Goal: Book appointment/travel/reservation

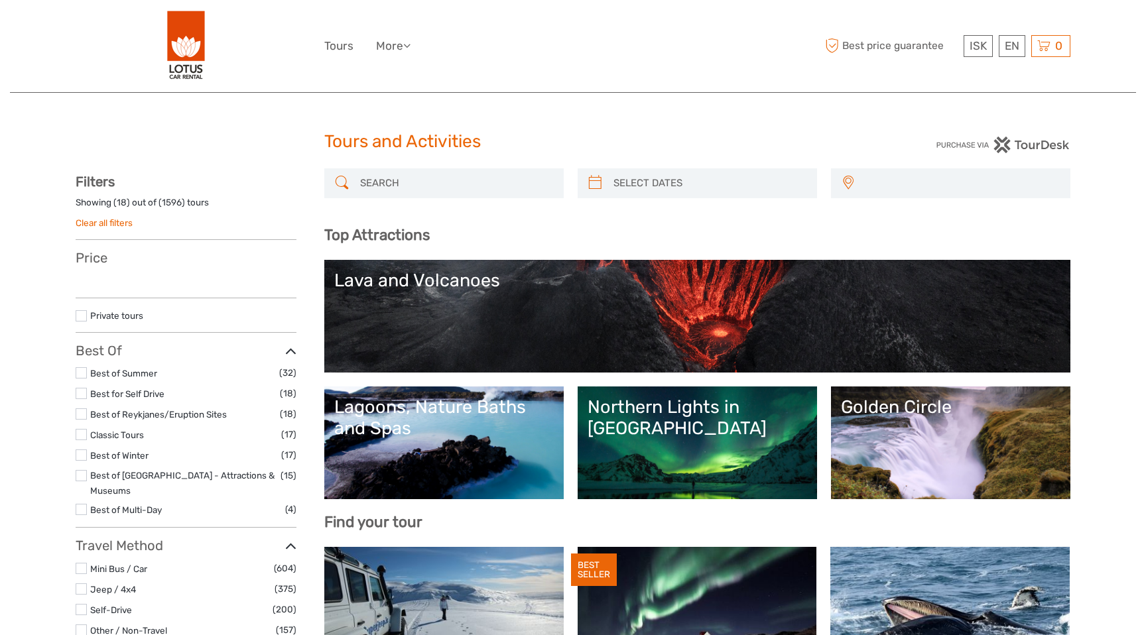
select select
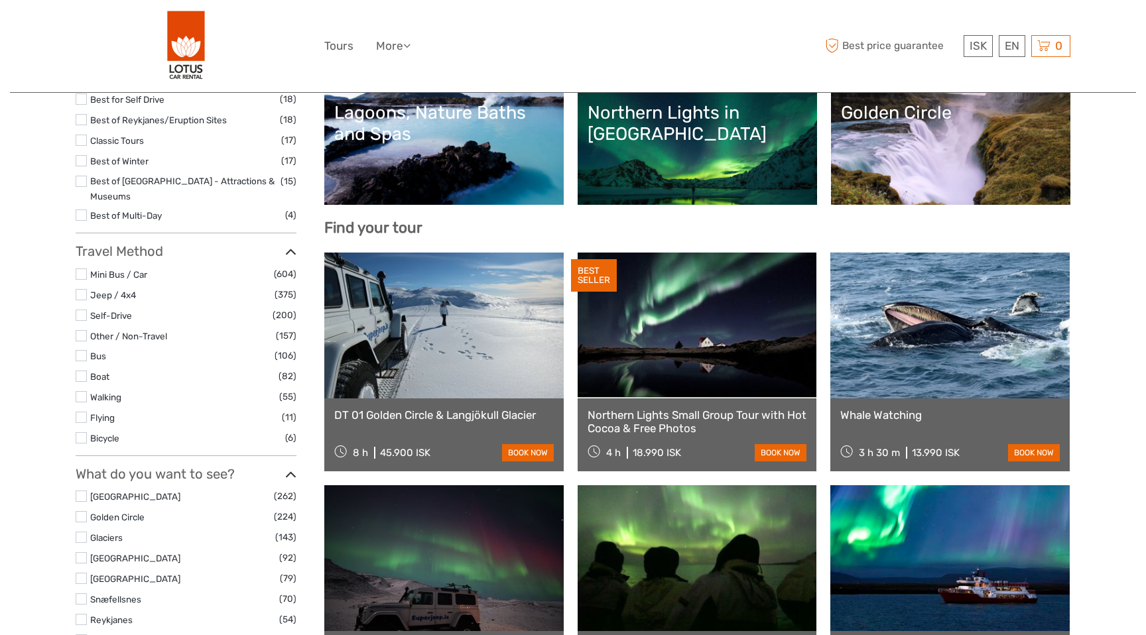
scroll to position [297, 0]
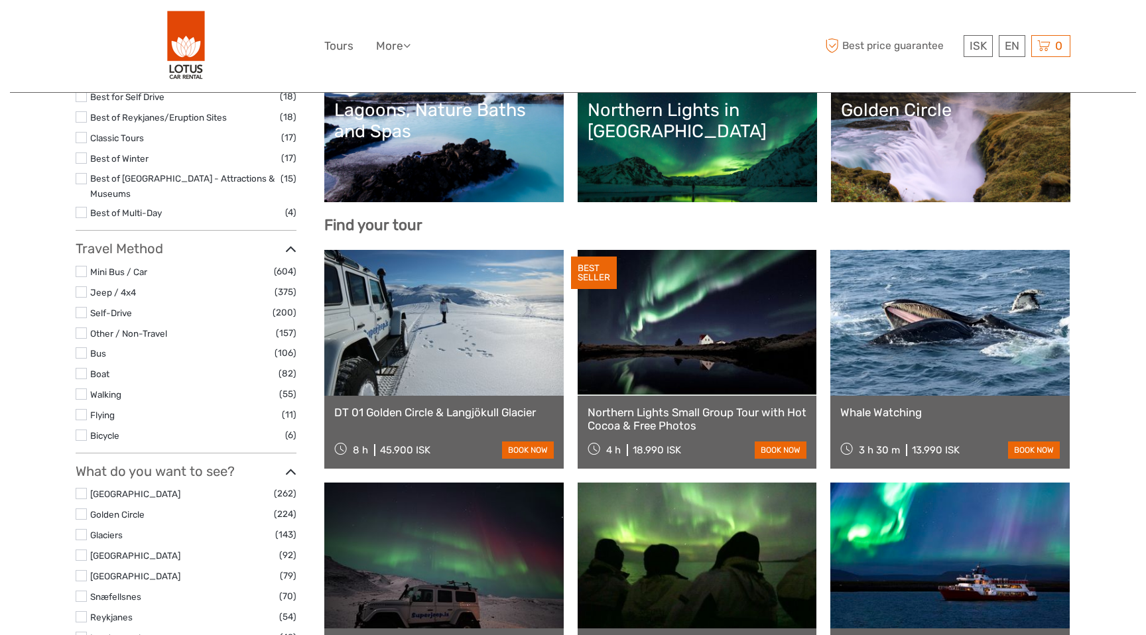
select select
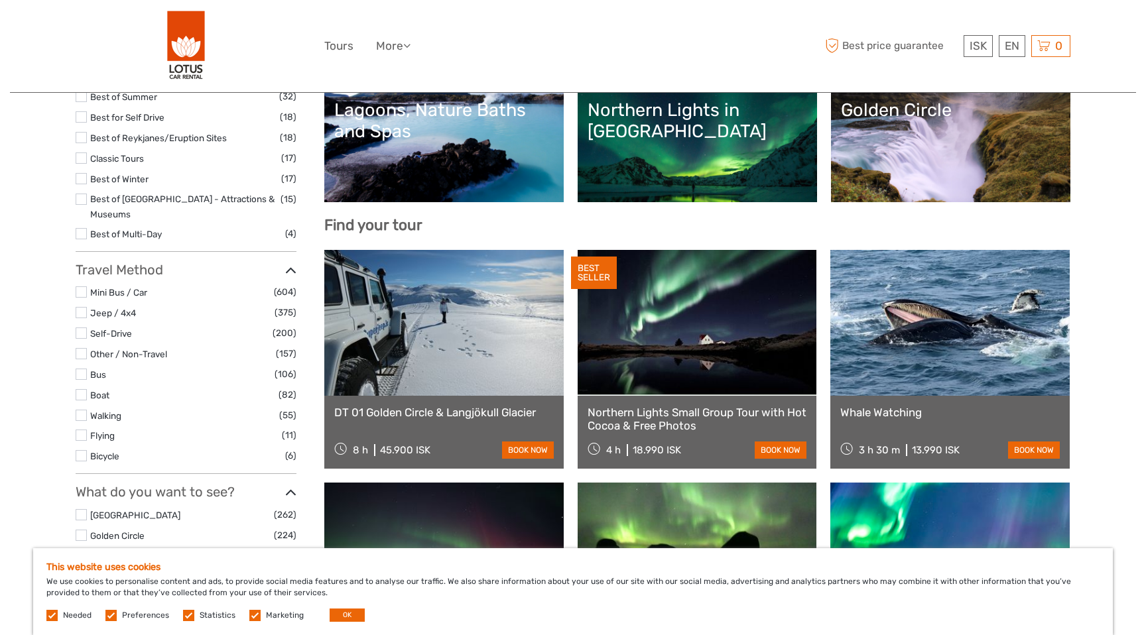
scroll to position [0, 0]
click at [349, 618] on button "OK" at bounding box center [347, 615] width 35 height 13
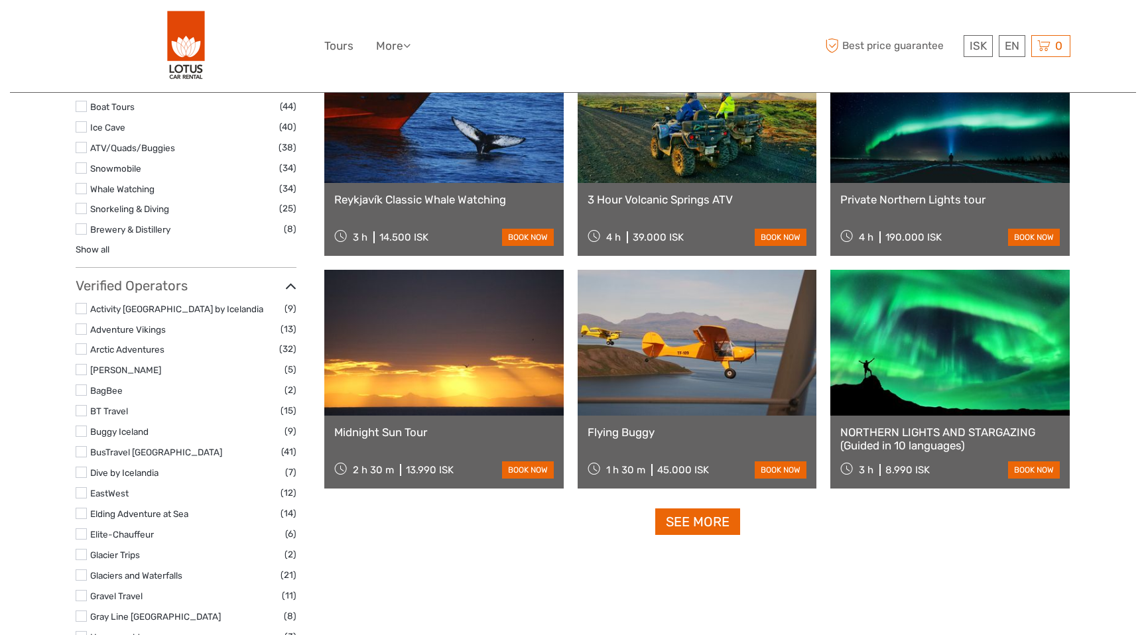
scroll to position [1444, 0]
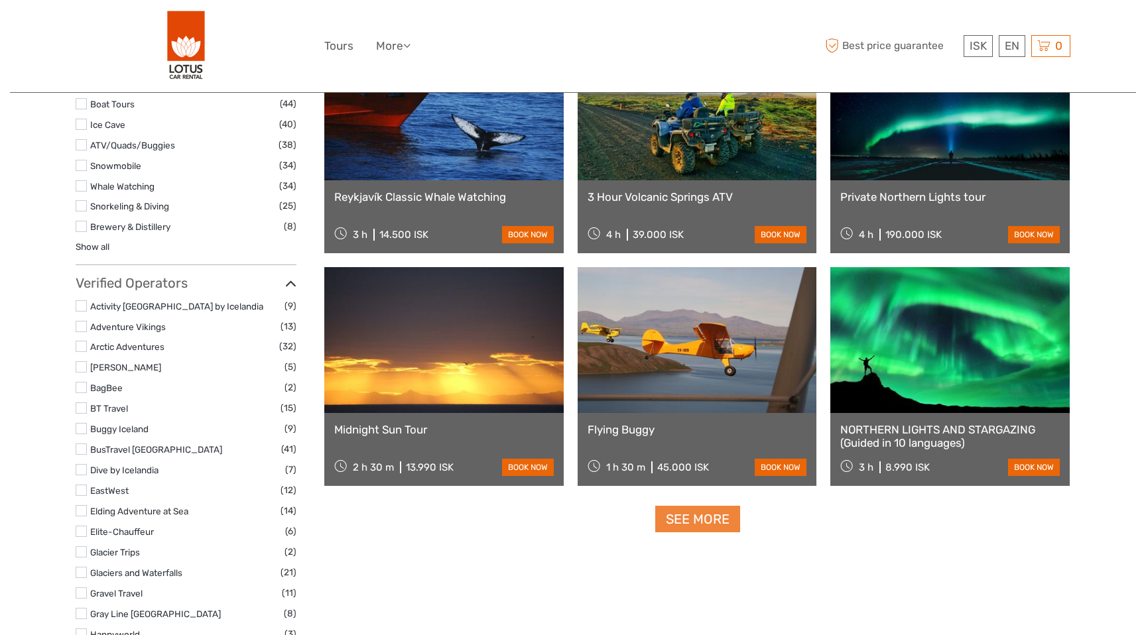
click at [694, 519] on link "See more" at bounding box center [697, 519] width 85 height 27
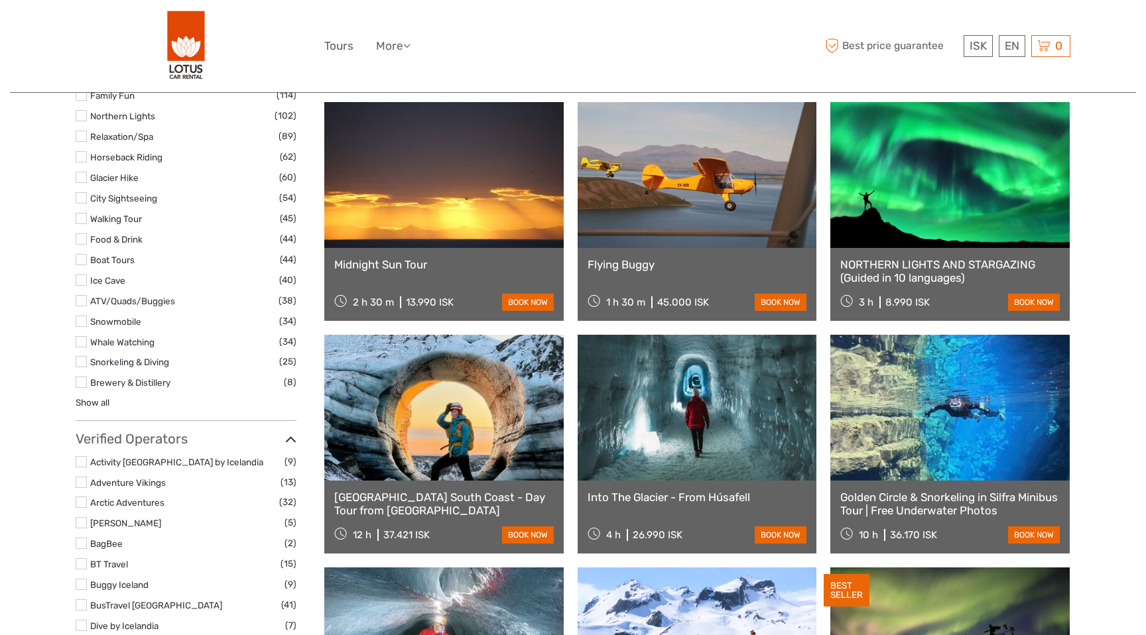
scroll to position [1216, 0]
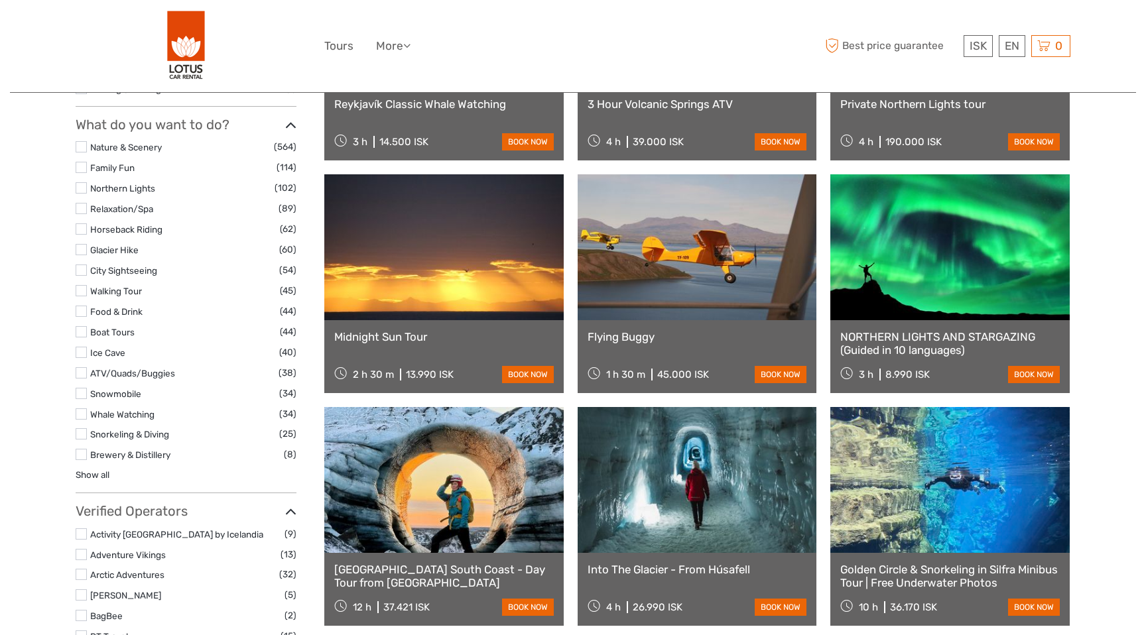
click at [725, 346] on div "Flying Buggy 1 h 30 m 45.000 [DEMOGRAPHIC_DATA] book now" at bounding box center [697, 356] width 239 height 73
click at [767, 381] on link "book now" at bounding box center [781, 374] width 52 height 17
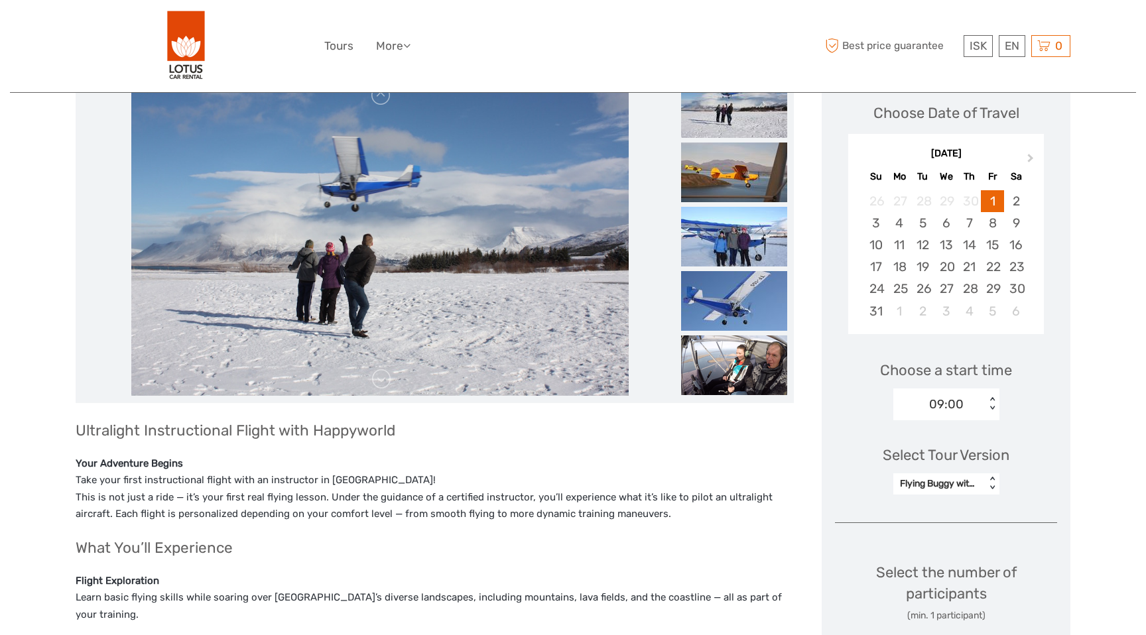
scroll to position [188, 0]
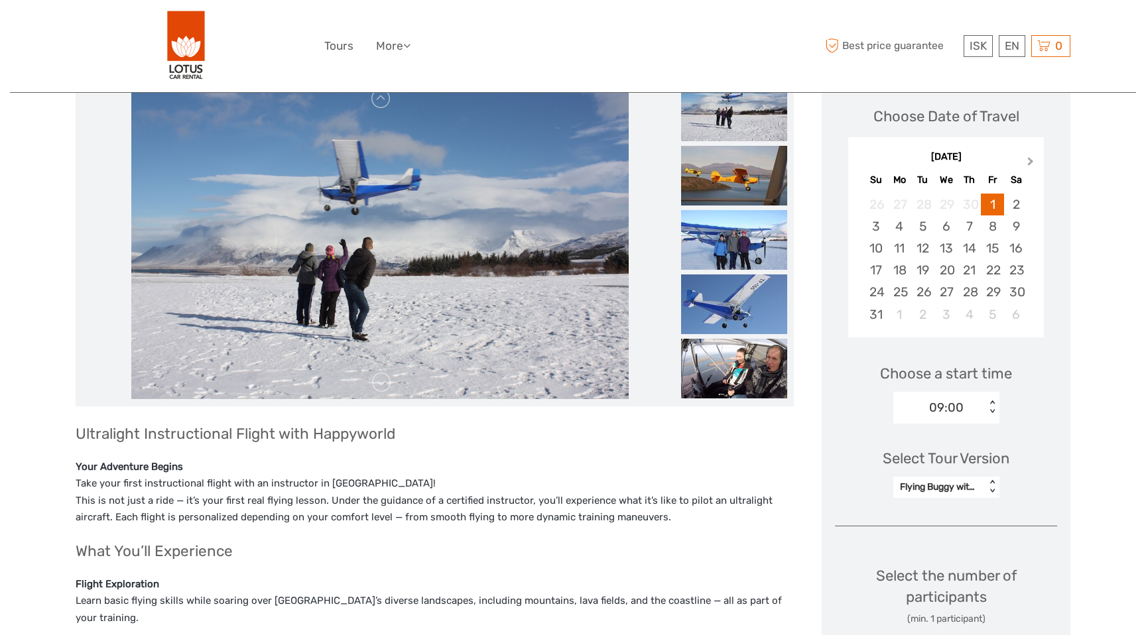
click at [1027, 165] on button "Next Month" at bounding box center [1031, 164] width 21 height 21
click at [1025, 162] on button "Next Month" at bounding box center [1031, 164] width 21 height 21
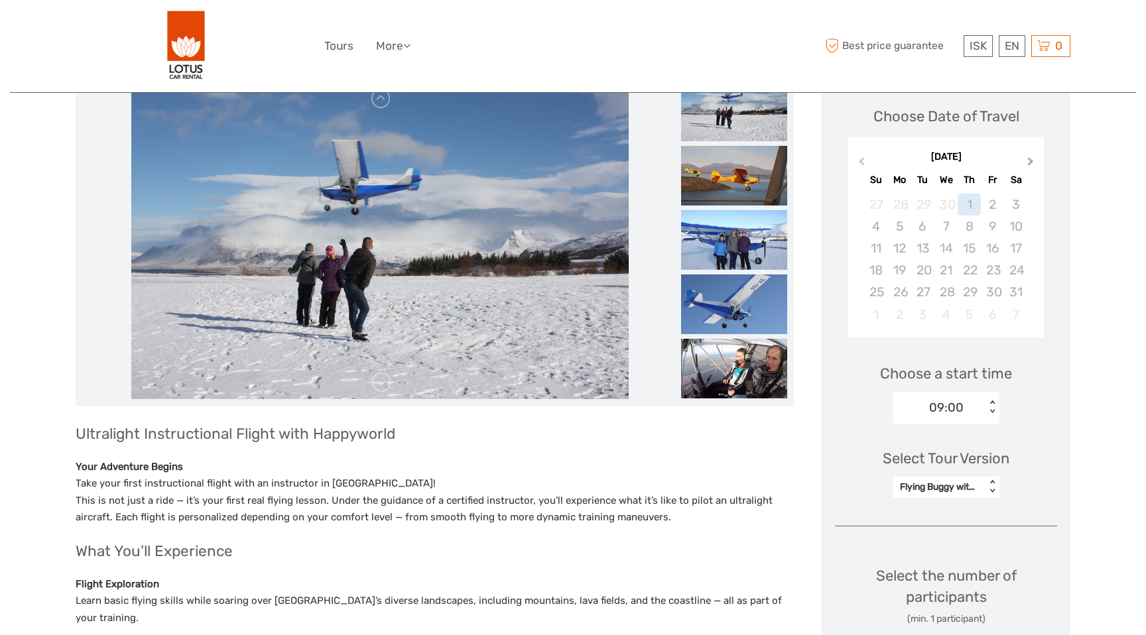
click at [1025, 162] on button "Next Month" at bounding box center [1031, 164] width 21 height 21
click at [1025, 163] on button "Next Month" at bounding box center [1031, 164] width 21 height 21
click at [967, 218] on div "10" at bounding box center [969, 227] width 23 height 22
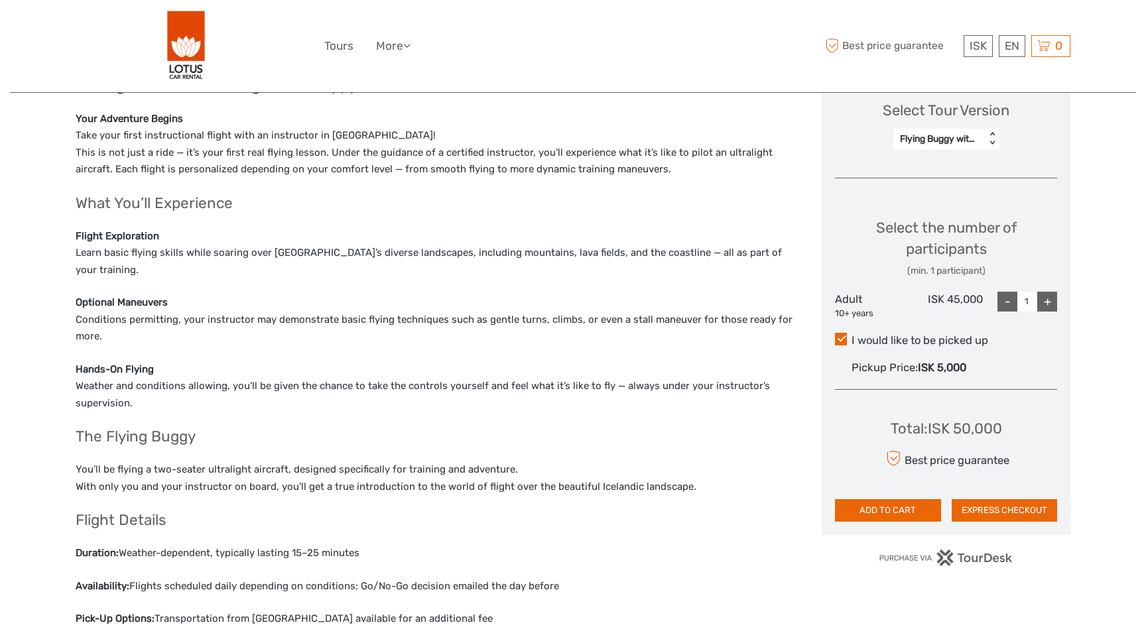
scroll to position [676, 0]
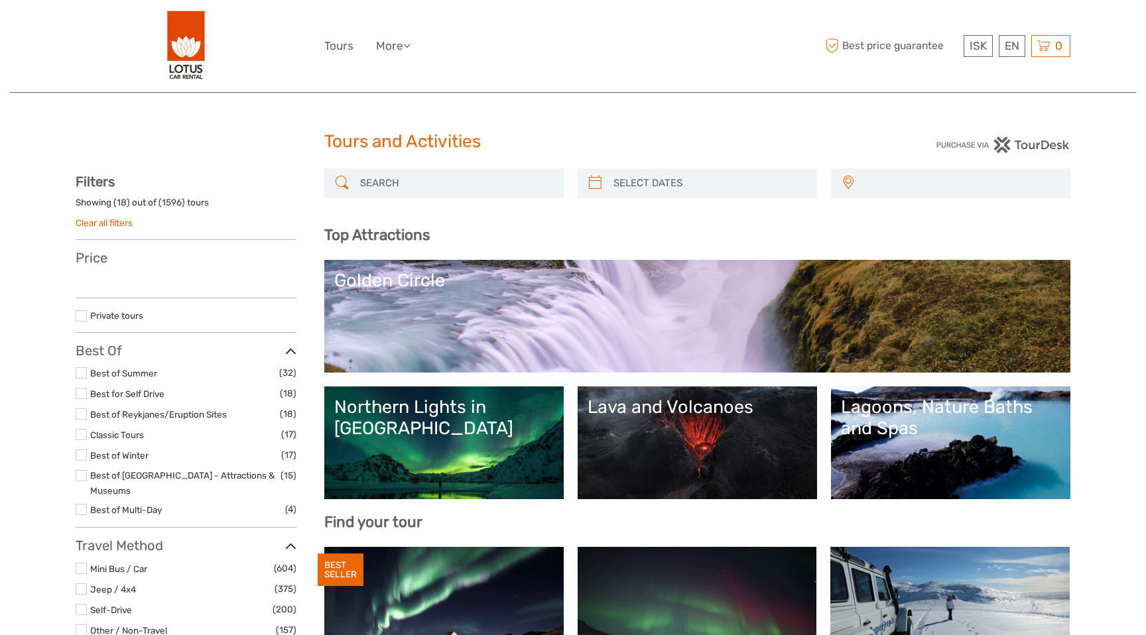
select select
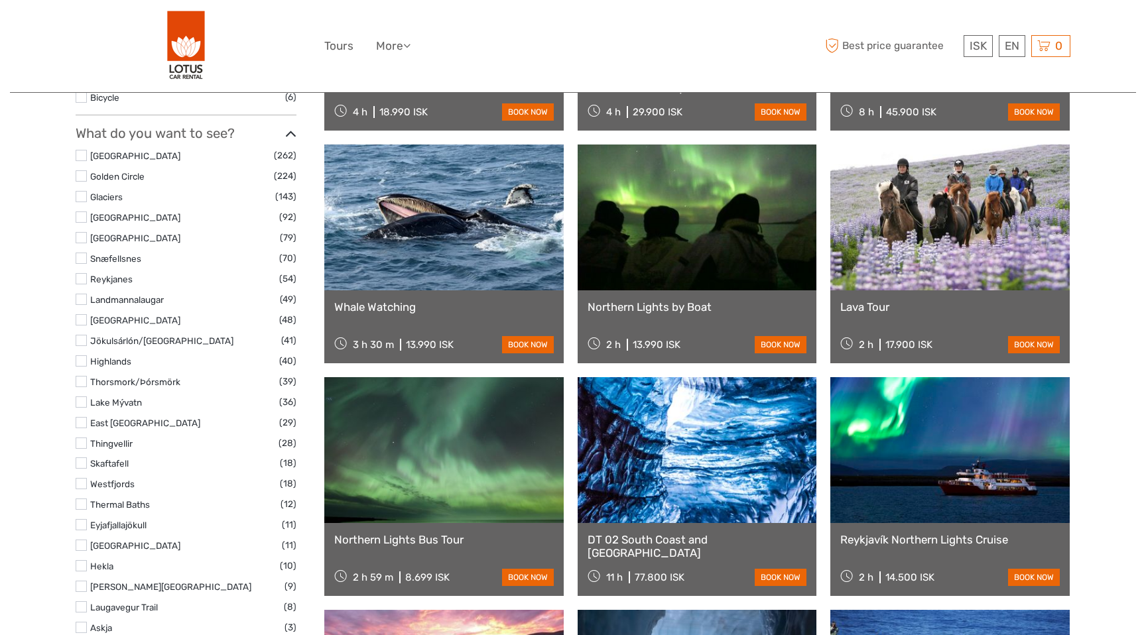
select select
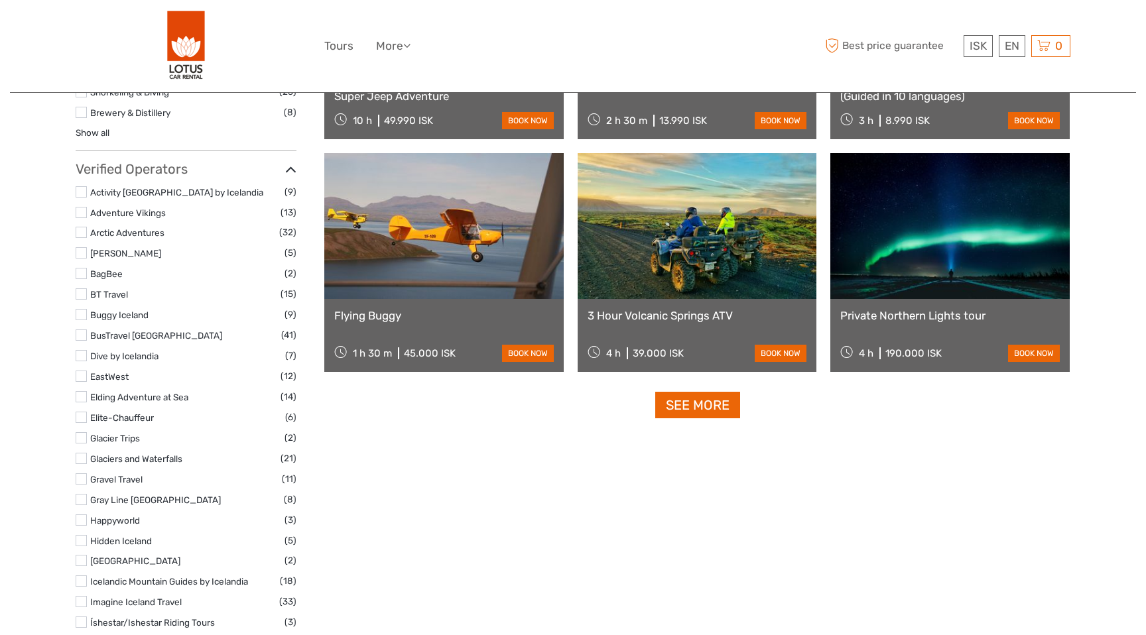
scroll to position [1717, 0]
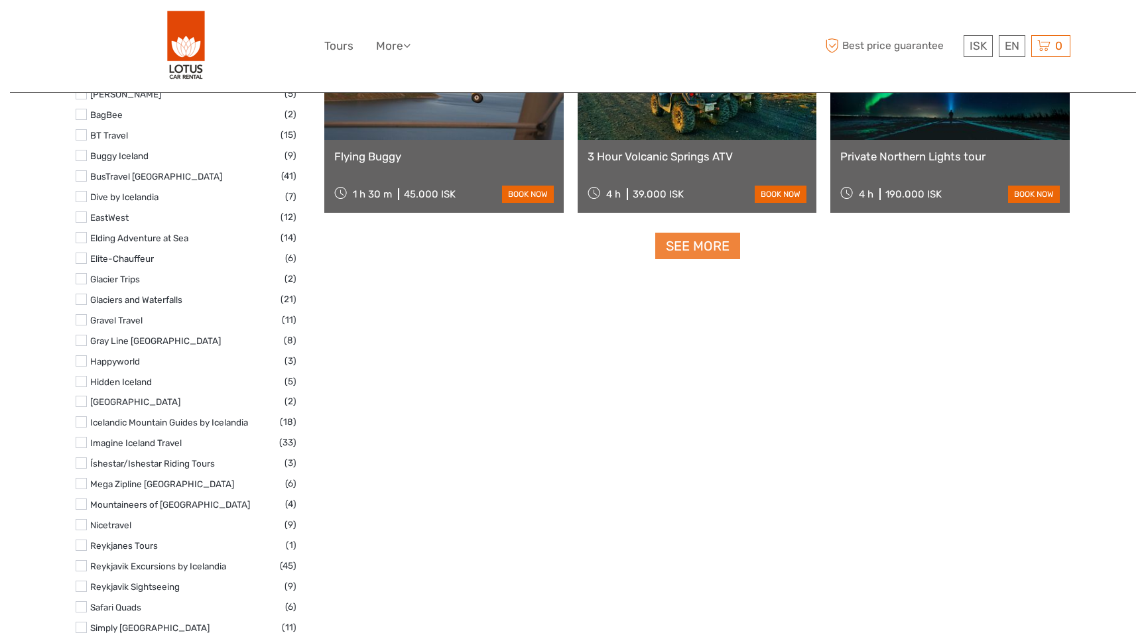
click at [680, 251] on link "See more" at bounding box center [697, 246] width 85 height 27
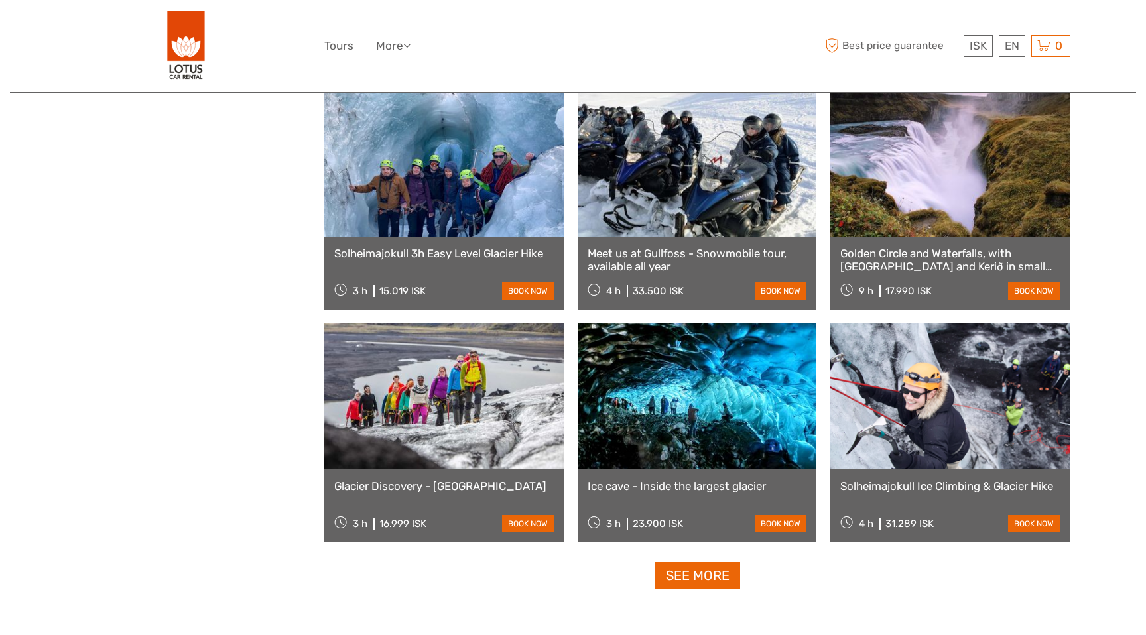
scroll to position [2598, 0]
